Goal: Information Seeking & Learning: Check status

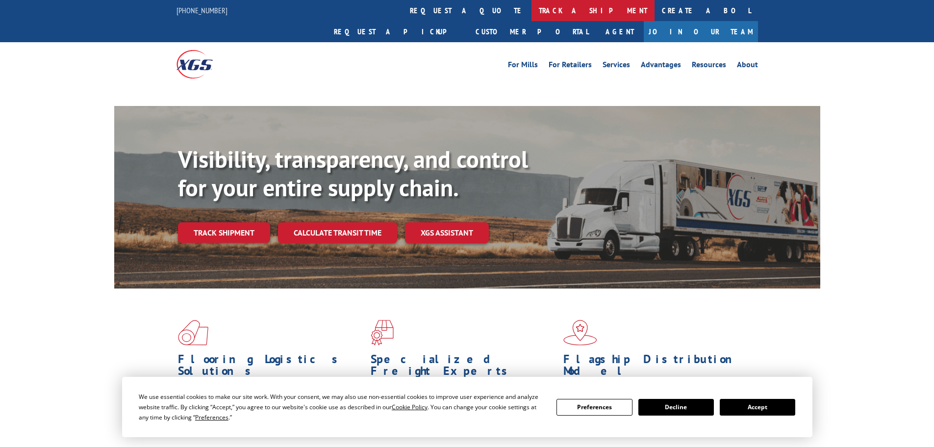
click at [531, 15] on link "track a shipment" at bounding box center [592, 10] width 123 height 21
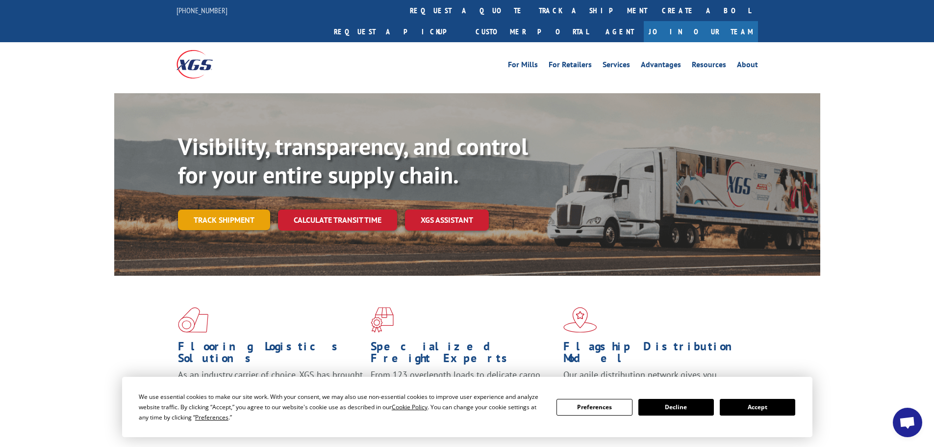
click at [211, 209] on link "Track shipment" at bounding box center [224, 219] width 92 height 21
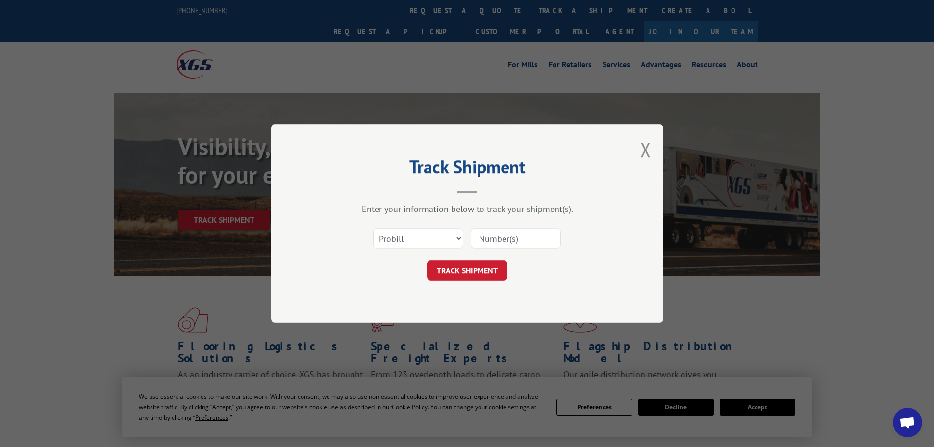
click at [482, 237] on input at bounding box center [516, 238] width 90 height 21
paste input "230367587"
type input "230367587"
click at [490, 265] on button "TRACK SHIPMENT" at bounding box center [467, 270] width 80 height 21
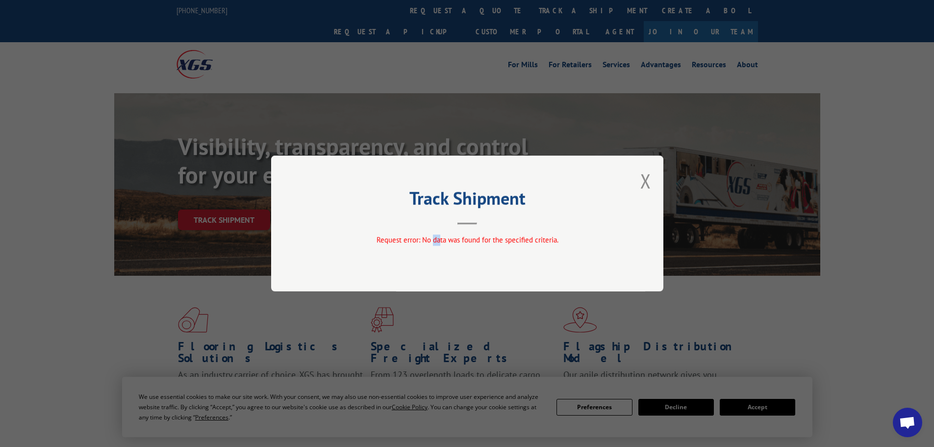
click at [432, 246] on div "Request error: No data was found for the specified criteria." at bounding box center [467, 241] width 294 height 15
click at [644, 193] on div "Track Shipment Request error: No data was found for the specified criteria." at bounding box center [467, 223] width 392 height 136
click at [643, 189] on button "Close modal" at bounding box center [645, 181] width 11 height 26
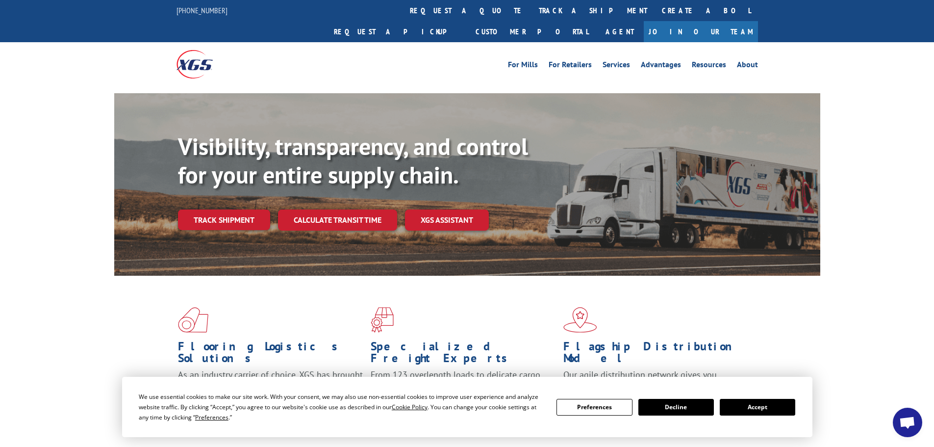
click at [531, 4] on link "track a shipment" at bounding box center [592, 10] width 123 height 21
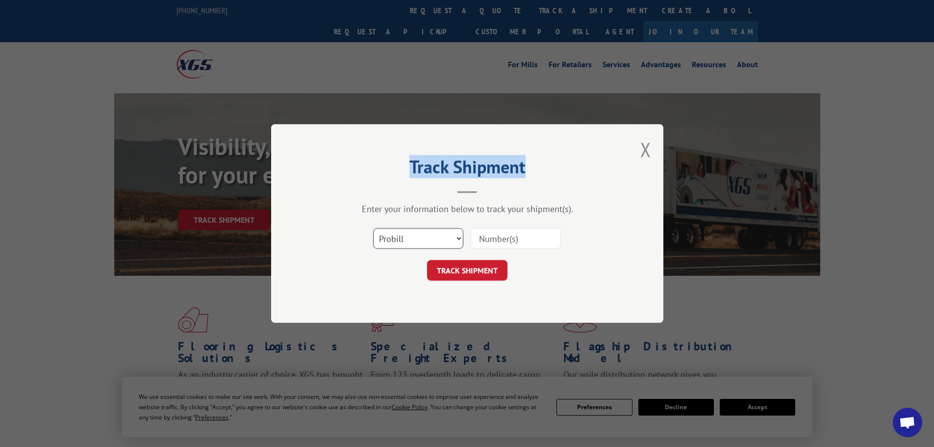
click at [420, 234] on select "Select category... Probill BOL PO" at bounding box center [418, 238] width 90 height 21
select select "bol"
click at [373, 228] on select "Select category... Probill BOL PO" at bounding box center [418, 238] width 90 height 21
click at [500, 241] on input at bounding box center [516, 238] width 90 height 21
paste input "230367587"
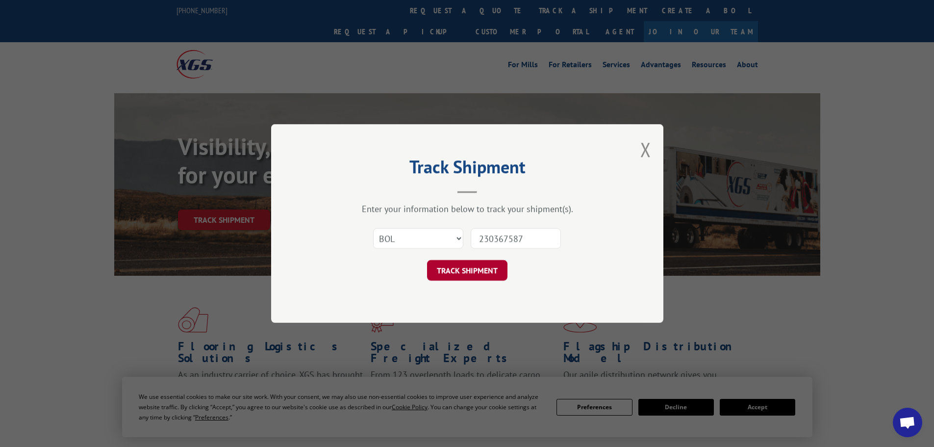
type input "230367587"
click at [457, 260] on form "Select category... Probill BOL PO 230367587 TRACK SHIPMENT" at bounding box center [467, 251] width 294 height 58
click at [475, 278] on button "TRACK SHIPMENT" at bounding box center [467, 270] width 80 height 21
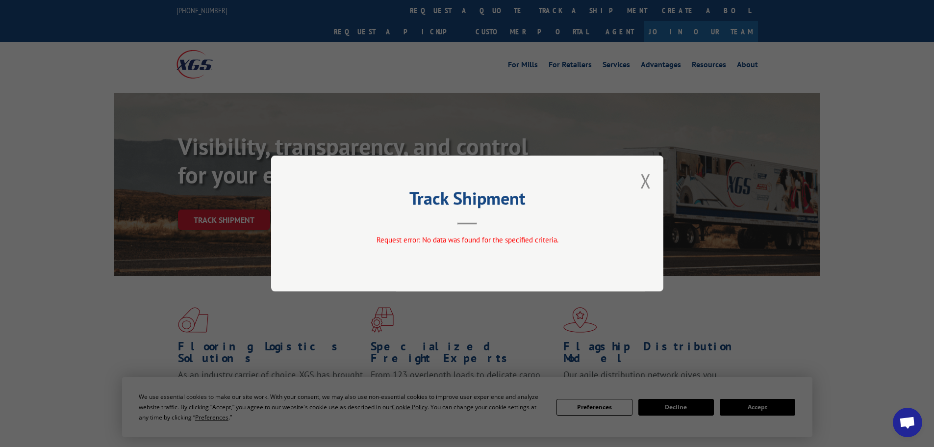
click at [639, 177] on div "Track Shipment Request error: No data was found for the specified criteria." at bounding box center [467, 223] width 392 height 136
click at [646, 177] on button "Close modal" at bounding box center [645, 181] width 11 height 26
